Goal: Transaction & Acquisition: Purchase product/service

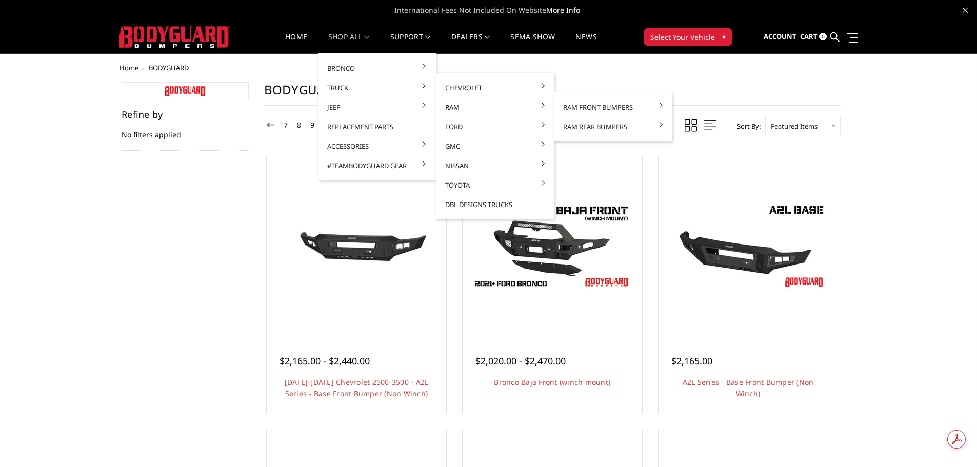
click at [466, 106] on link "Ram" at bounding box center [495, 106] width 110 height 19
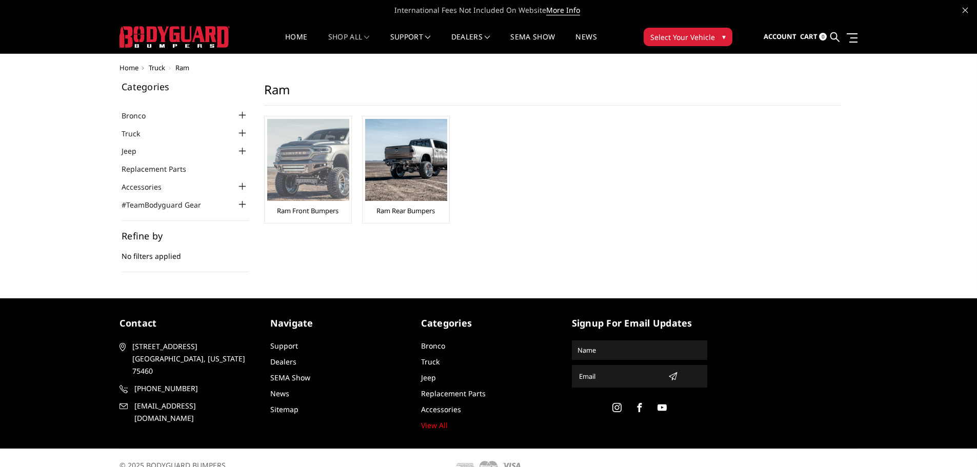
click at [307, 164] on img at bounding box center [308, 160] width 82 height 82
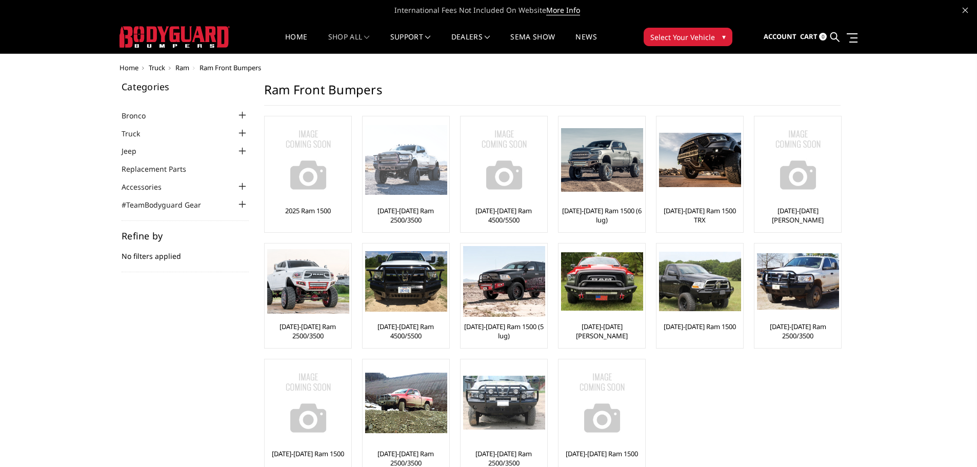
click at [430, 150] on img at bounding box center [406, 160] width 82 height 70
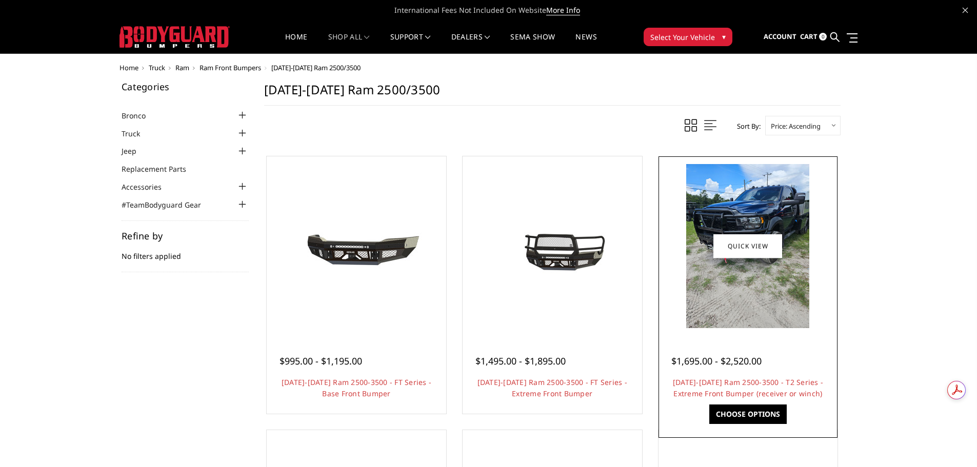
click at [733, 193] on img at bounding box center [747, 246] width 123 height 164
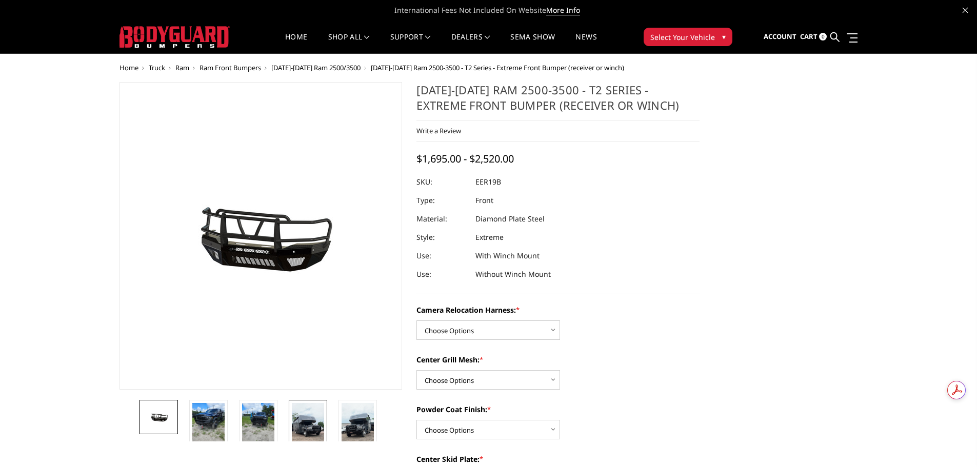
click at [308, 412] on img at bounding box center [308, 431] width 32 height 57
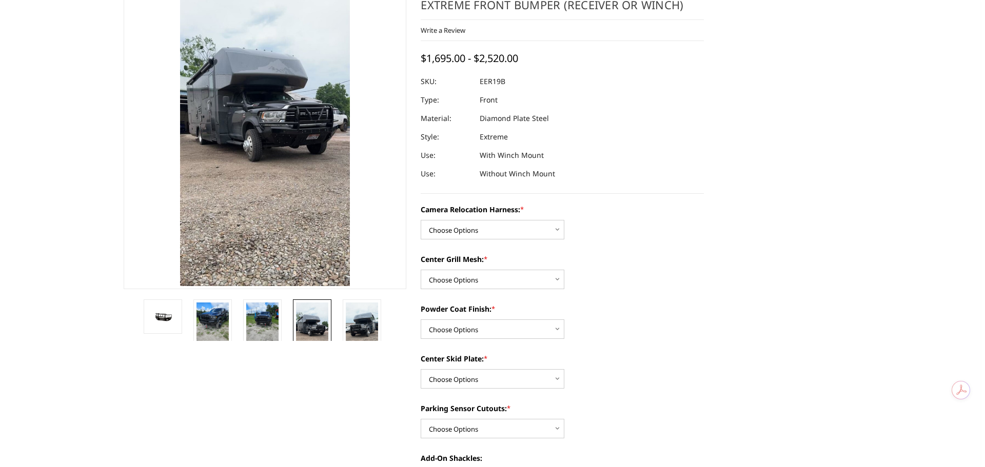
scroll to position [103, 0]
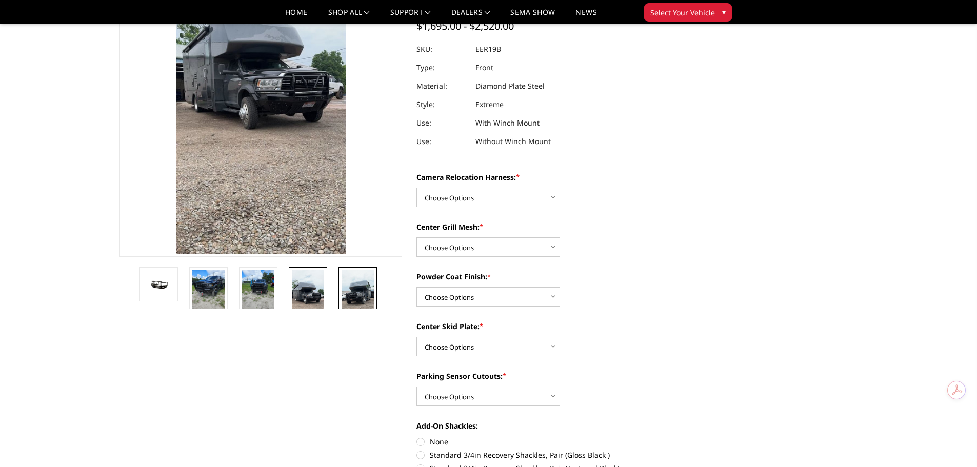
click at [359, 303] on img at bounding box center [358, 298] width 32 height 57
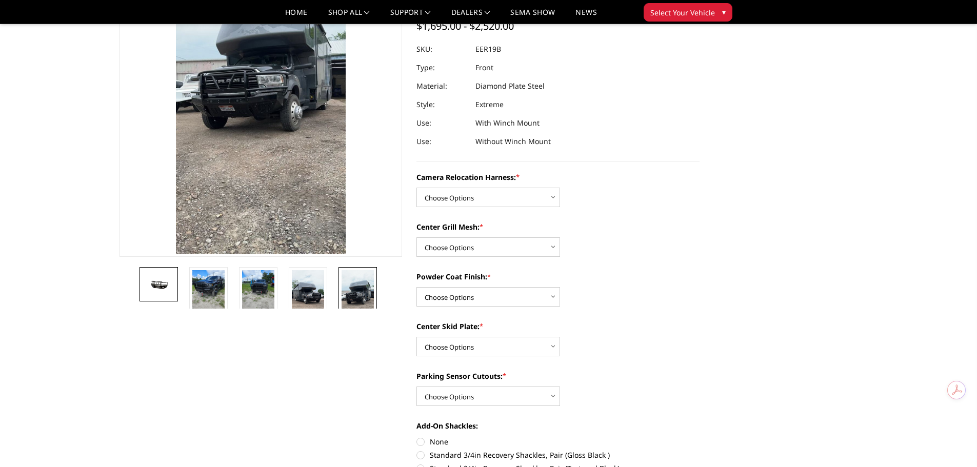
click at [158, 288] on img at bounding box center [159, 284] width 32 height 15
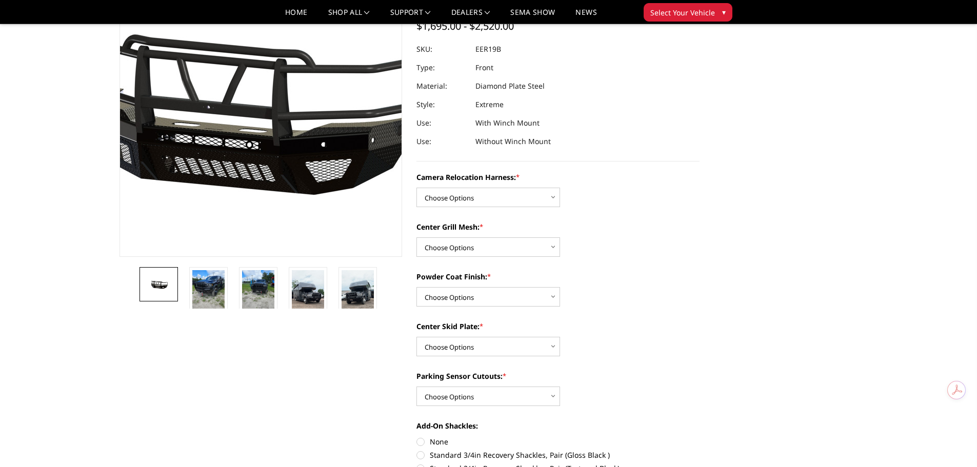
click at [278, 138] on img at bounding box center [238, 103] width 656 height 307
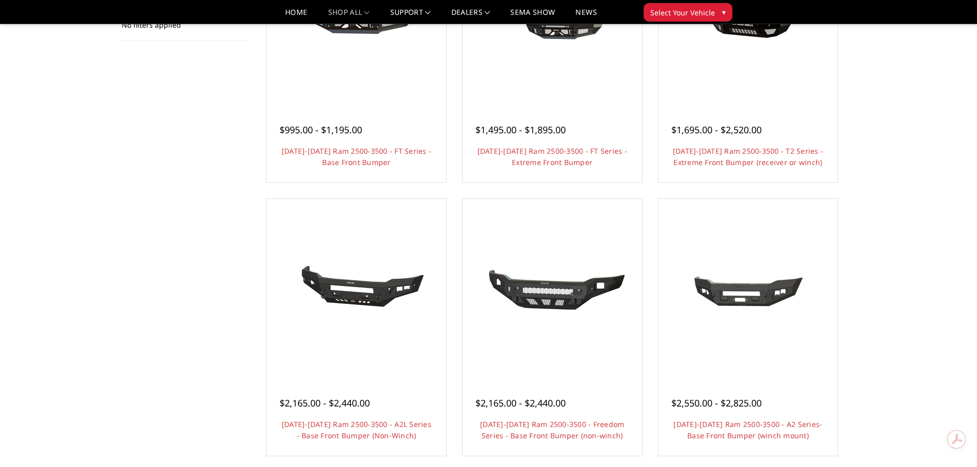
scroll to position [51, 0]
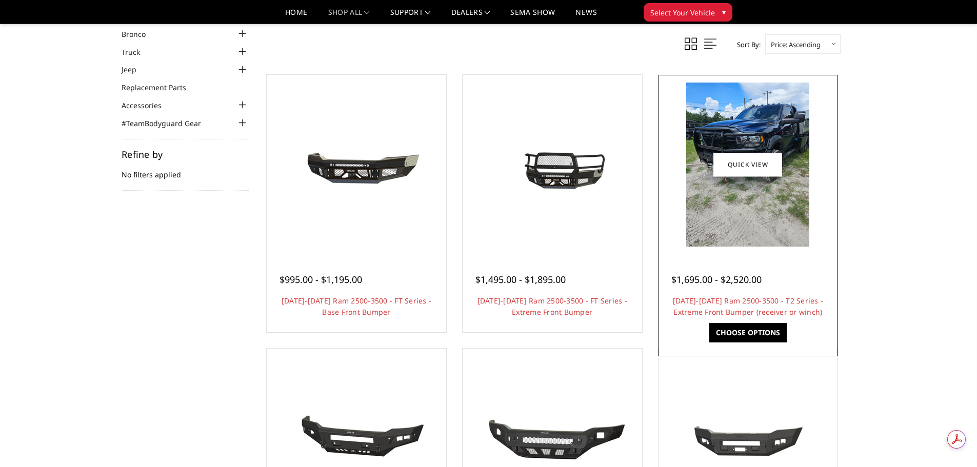
click at [764, 200] on img at bounding box center [747, 165] width 123 height 164
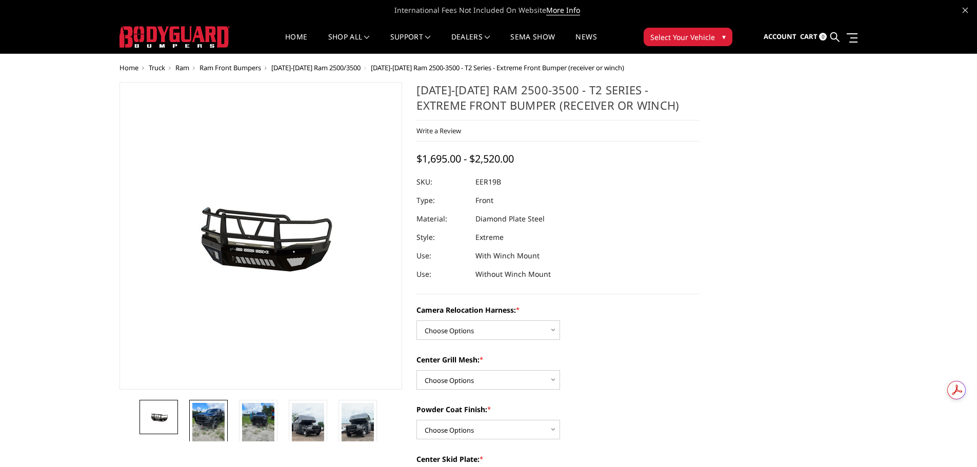
click at [212, 422] on img at bounding box center [208, 424] width 32 height 43
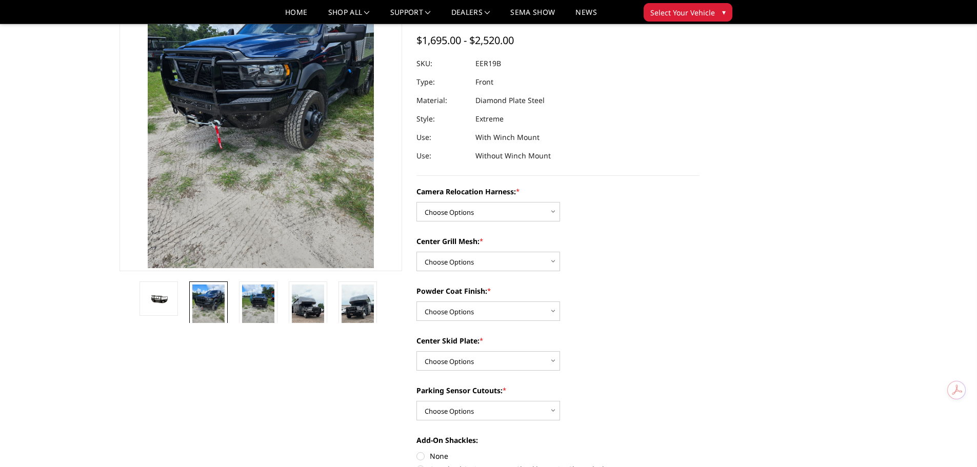
scroll to position [51, 0]
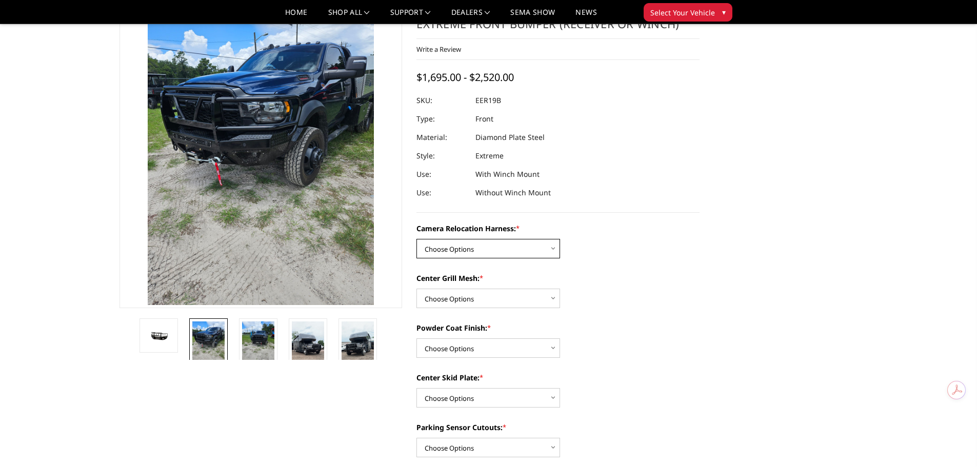
click at [475, 244] on select "Choose Options Without camera harness With camera harness" at bounding box center [488, 248] width 144 height 19
click at [628, 219] on section "2019-2026 Ram 2500-3500 - T2 Series - Extreme Front Bumper (receiver or winch) …" at bounding box center [557, 406] width 297 height 811
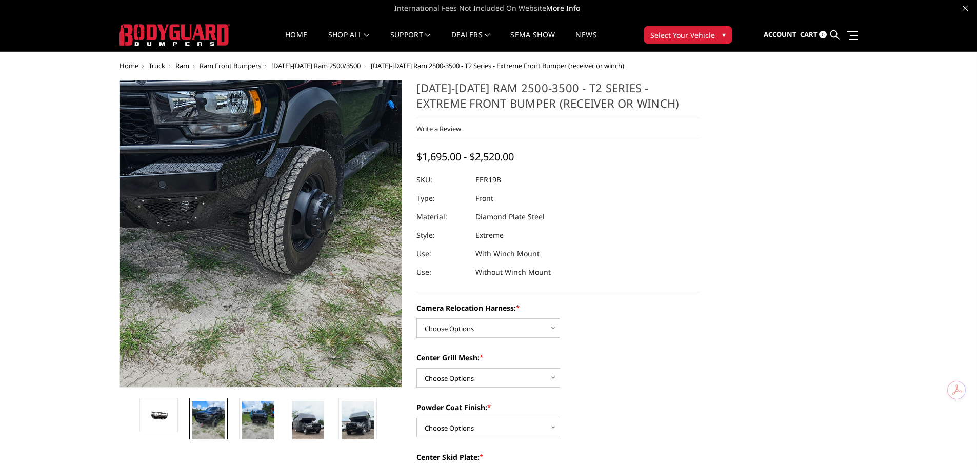
scroll to position [0, 0]
